Goal: Task Accomplishment & Management: Use online tool/utility

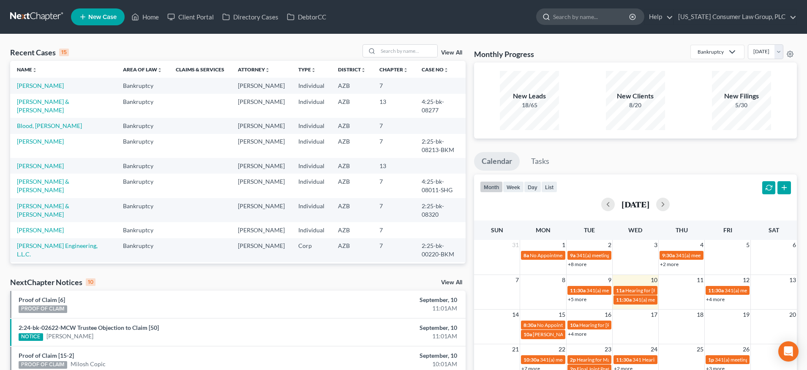
click at [576, 18] on input "search" at bounding box center [591, 17] width 77 height 16
type input "[PERSON_NAME]"
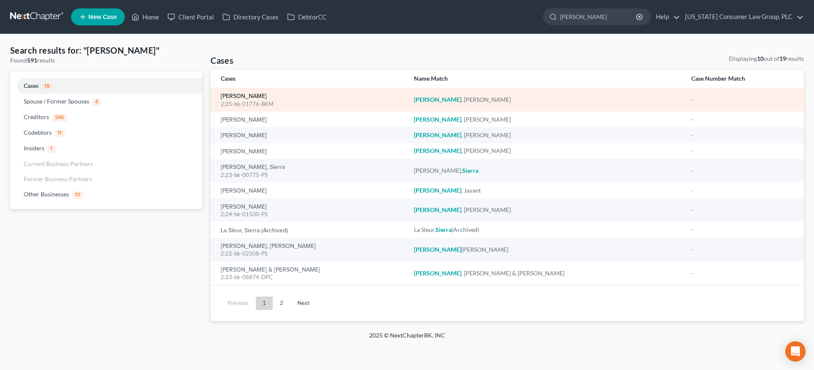
click at [244, 97] on link "[PERSON_NAME]" at bounding box center [244, 96] width 46 height 6
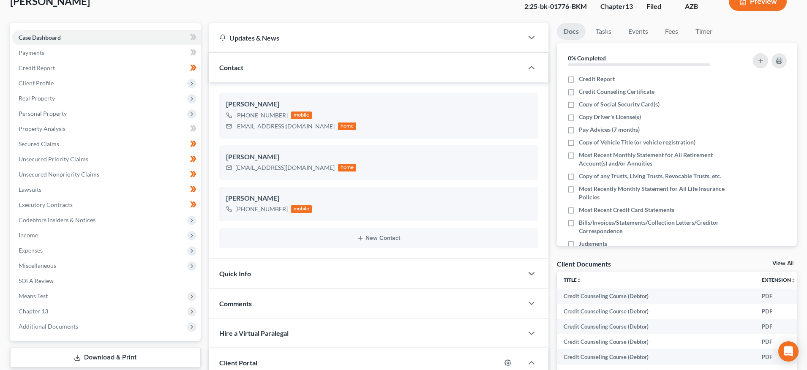
scroll to position [181, 0]
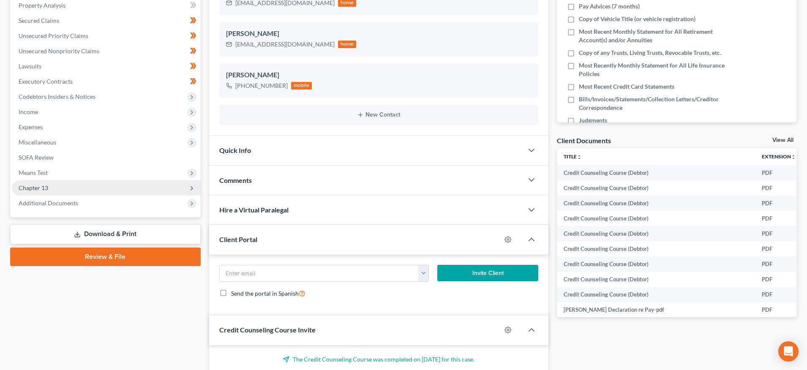
click at [36, 187] on span "Chapter 13" at bounding box center [34, 187] width 30 height 7
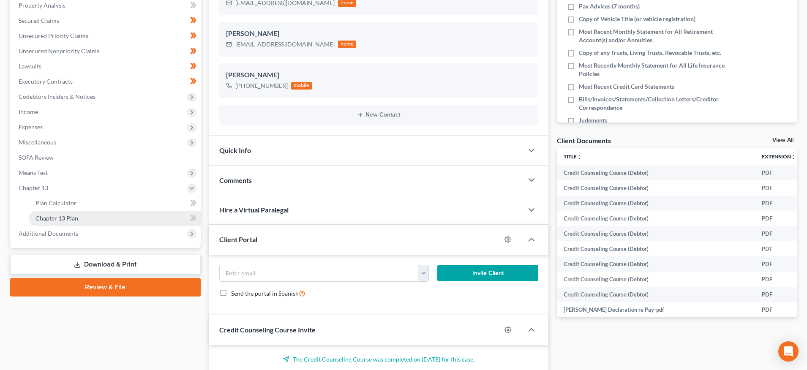
click at [59, 220] on span "Chapter 13 Plan" at bounding box center [57, 218] width 43 height 7
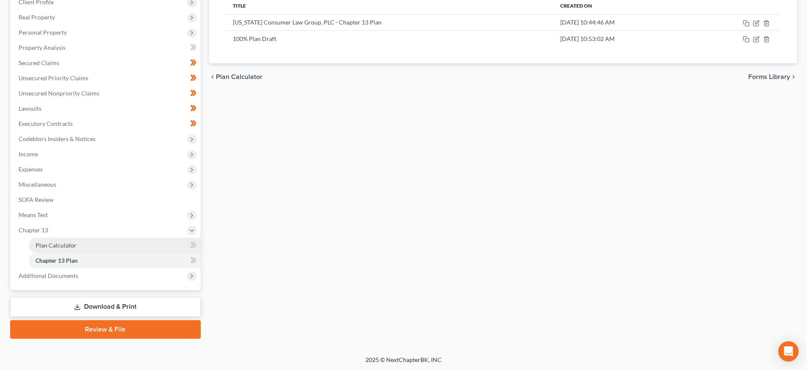
click at [48, 249] on link "Plan Calculator" at bounding box center [115, 245] width 172 height 15
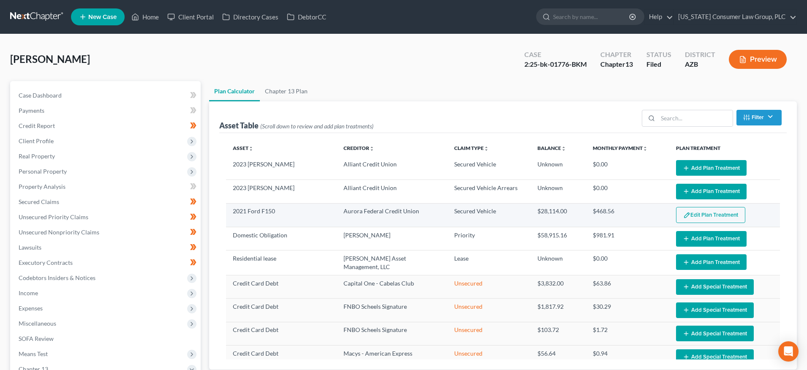
select select "59"
click at [687, 215] on button "Edit Plan Treatment" at bounding box center [710, 215] width 69 height 16
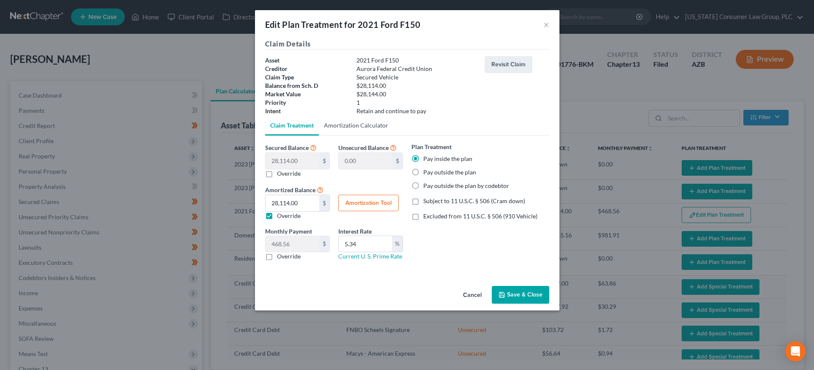
click at [351, 125] on link "Amortization Calculator" at bounding box center [356, 125] width 74 height 20
type input "28,114.00"
type input "5.34"
type input "60"
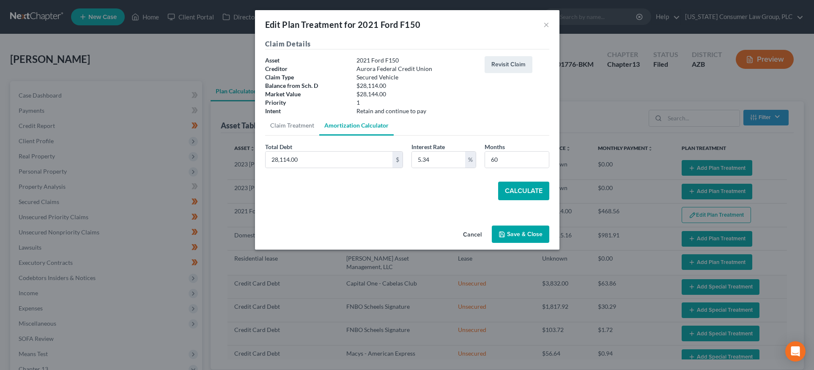
click at [531, 192] on button "Calculate" at bounding box center [523, 191] width 51 height 19
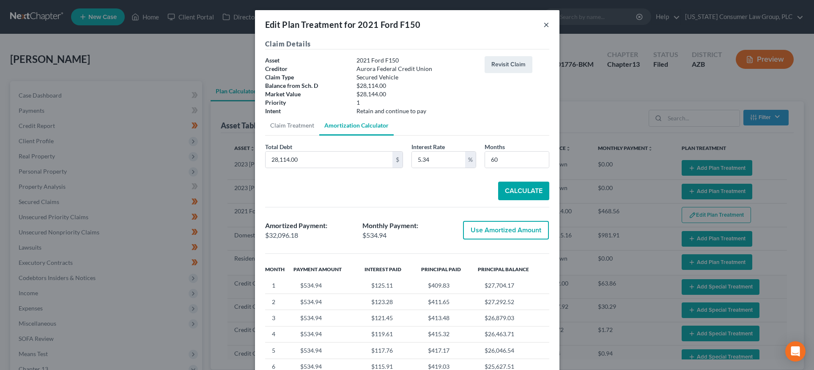
click at [544, 22] on button "×" at bounding box center [546, 24] width 6 height 10
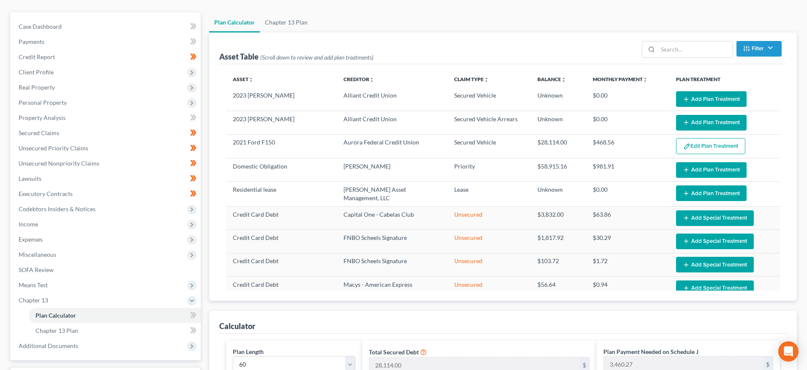
scroll to position [181, 0]
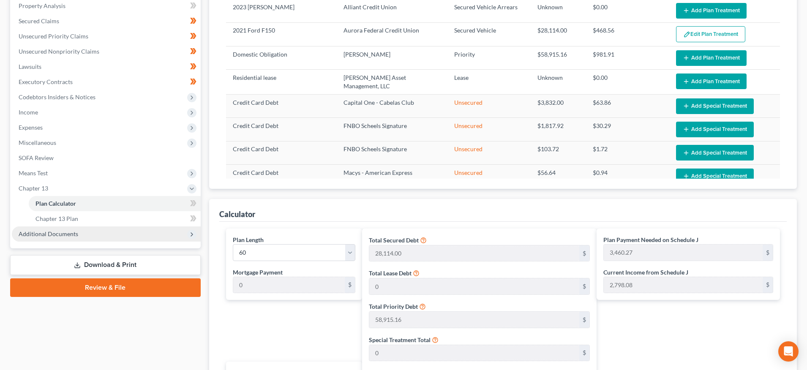
click at [52, 234] on span "Additional Documents" at bounding box center [49, 233] width 60 height 7
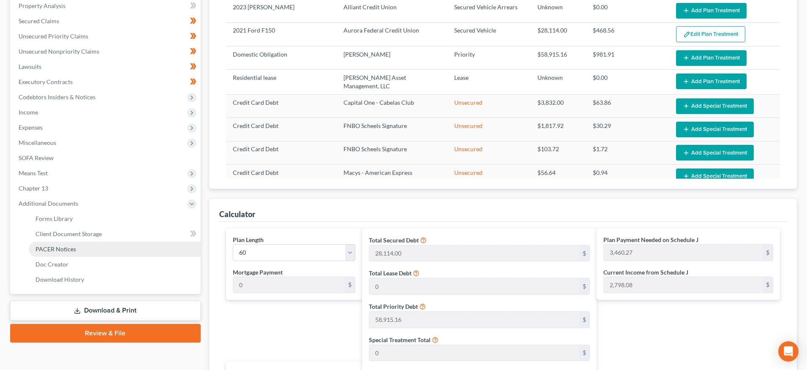
click at [57, 251] on span "PACER Notices" at bounding box center [56, 249] width 41 height 7
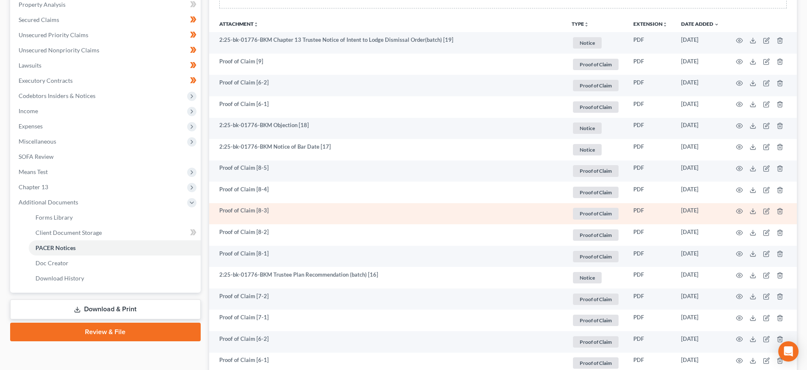
scroll to position [183, 0]
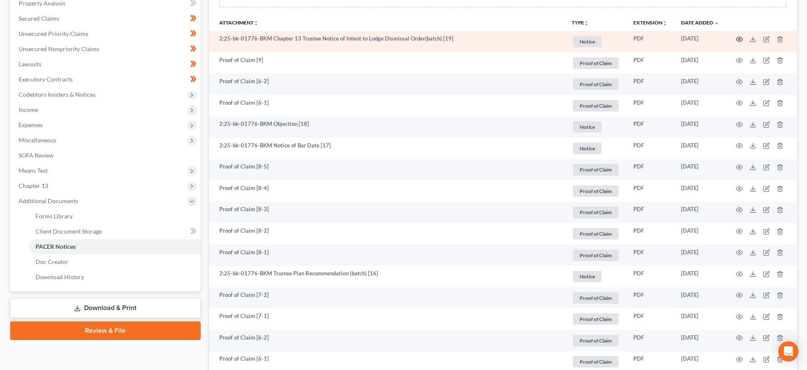
click at [741, 38] on circle "button" at bounding box center [740, 39] width 2 height 2
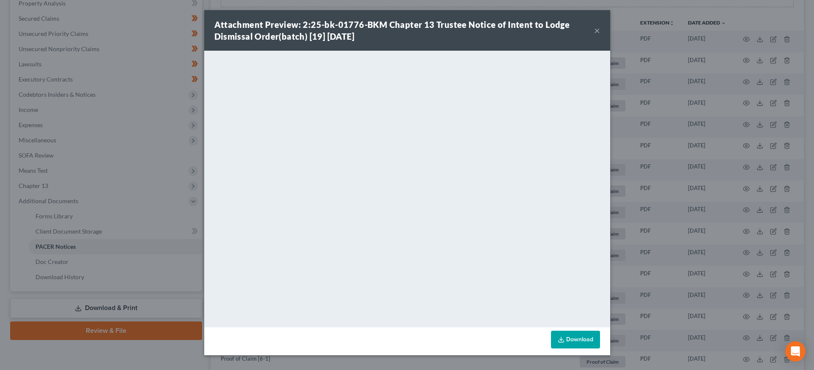
click at [597, 32] on button "×" at bounding box center [597, 30] width 6 height 10
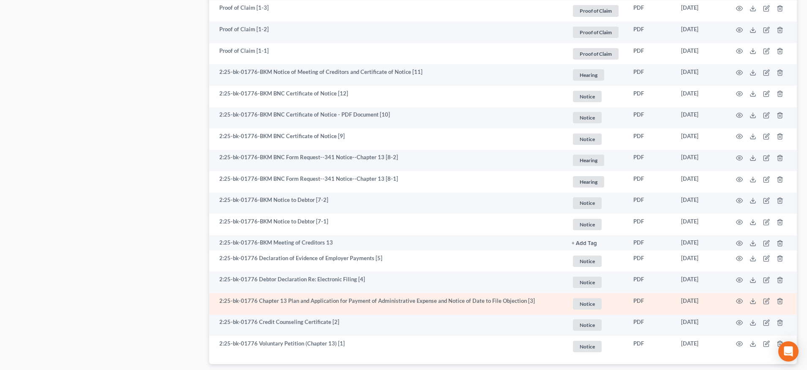
scroll to position [828, 0]
click at [739, 301] on circle "button" at bounding box center [740, 302] width 2 height 2
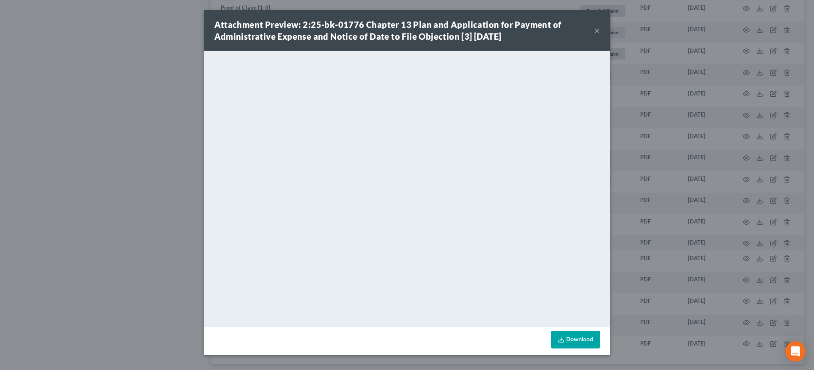
click at [598, 30] on button "×" at bounding box center [597, 30] width 6 height 10
